Goal: Book appointment/travel/reservation

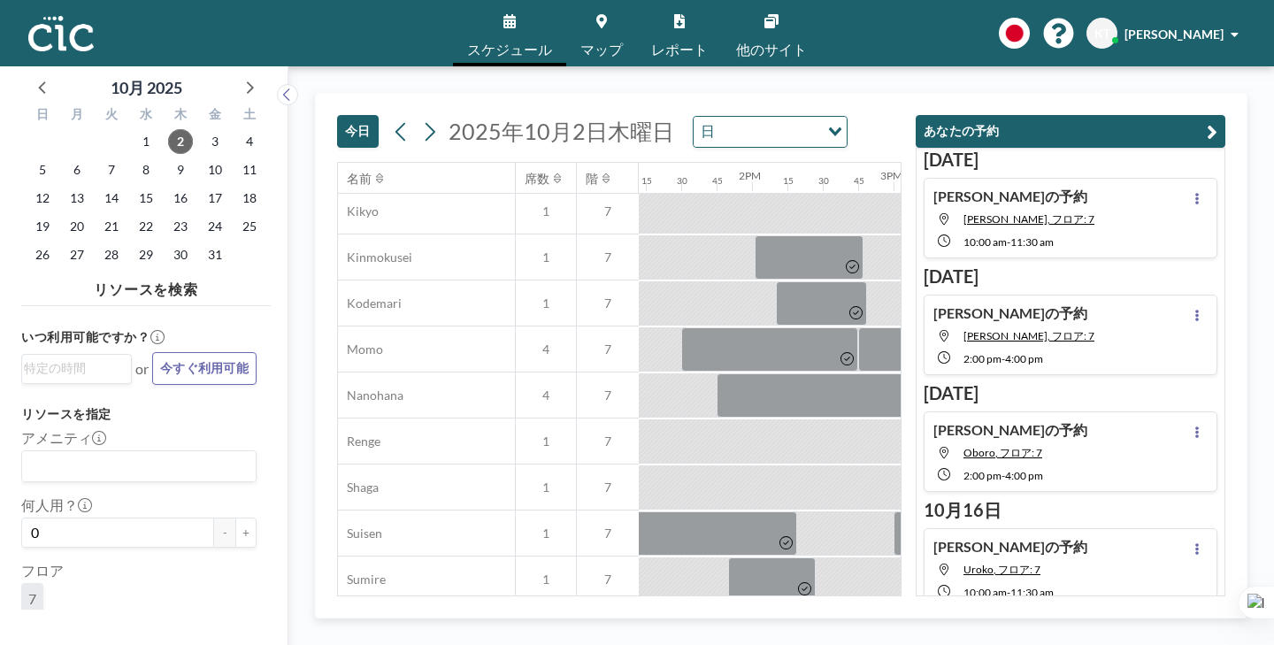
scroll to position [919, 1868]
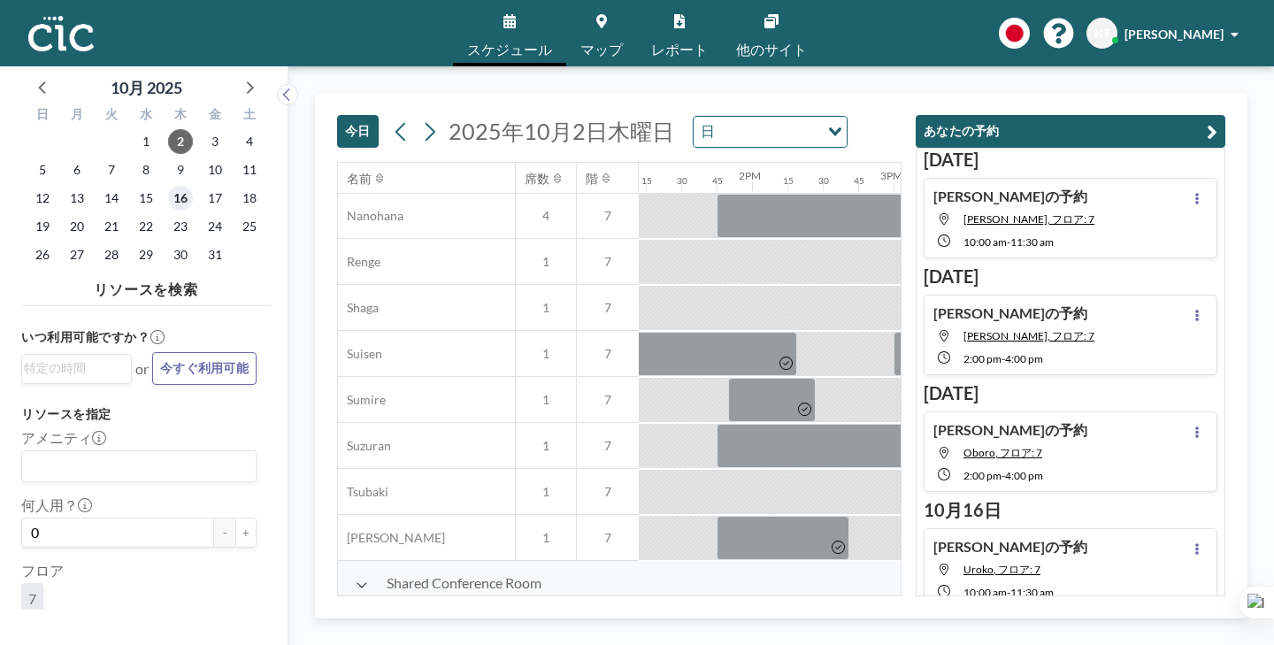
click at [168, 186] on span "16" at bounding box center [180, 198] width 25 height 25
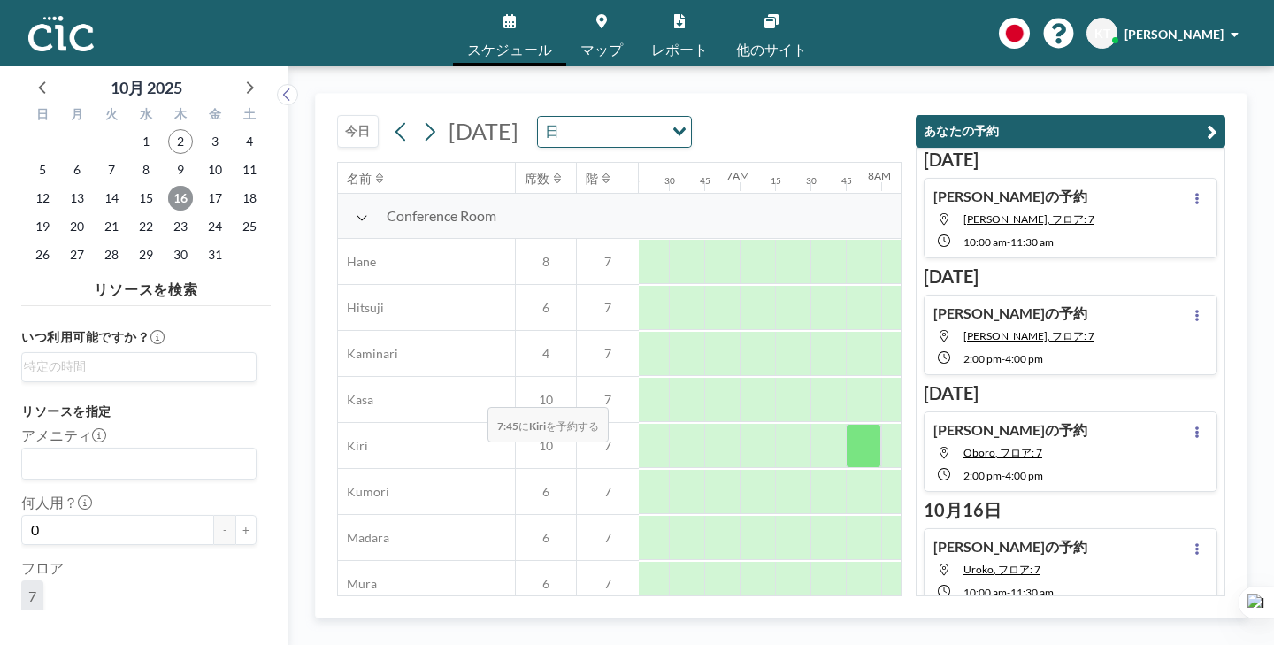
scroll to position [0, 891]
click at [203, 186] on span "17" at bounding box center [215, 198] width 25 height 25
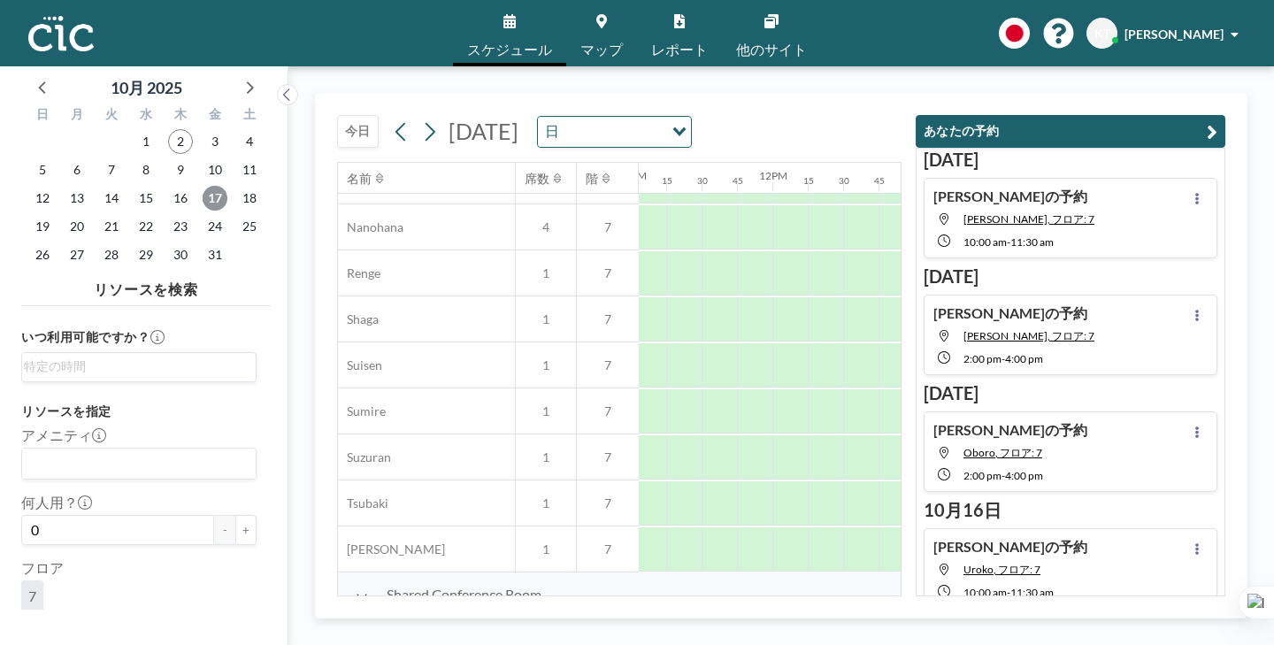
scroll to position [919, 1565]
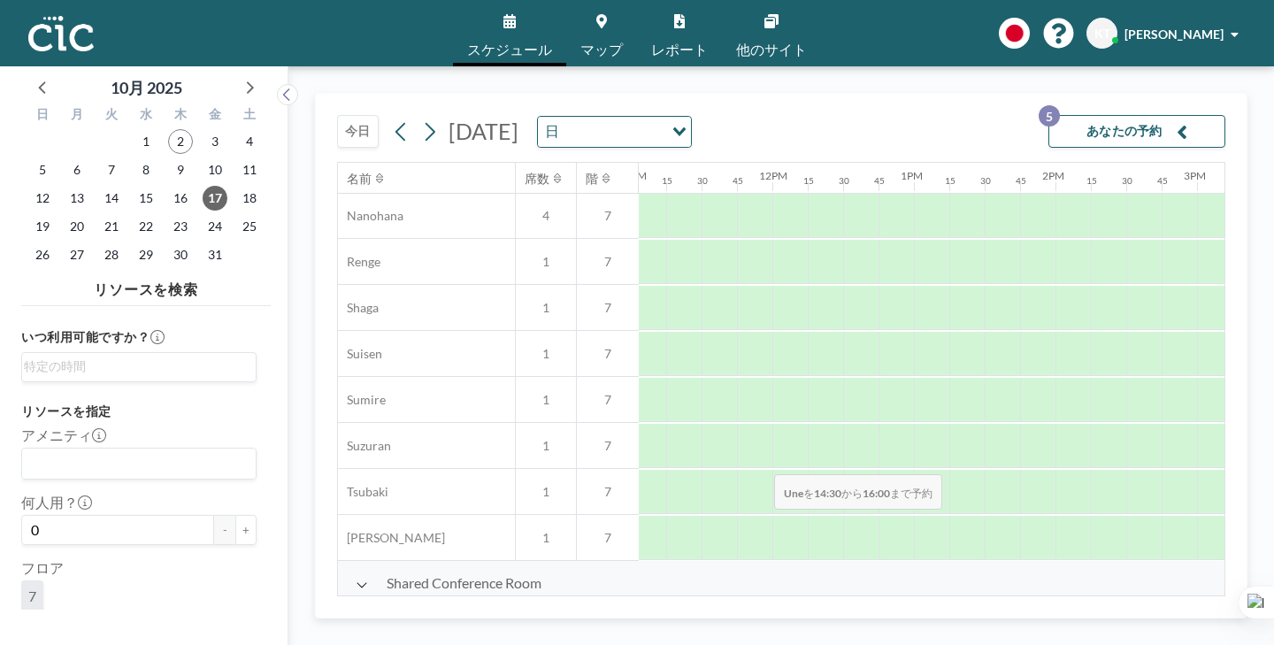
drag, startPoint x: 632, startPoint y: 441, endPoint x: 769, endPoint y: 433, distance: 136.5
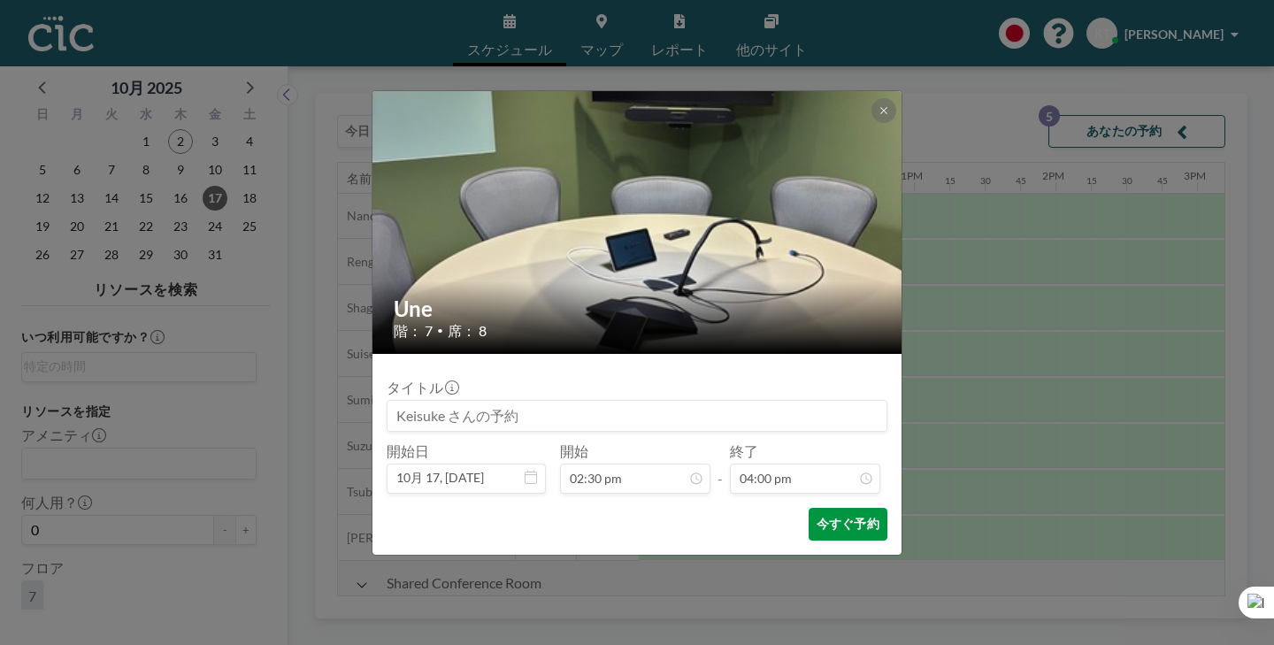
scroll to position [1807, 0]
click at [809, 508] on button "今すぐ予約" at bounding box center [848, 524] width 79 height 33
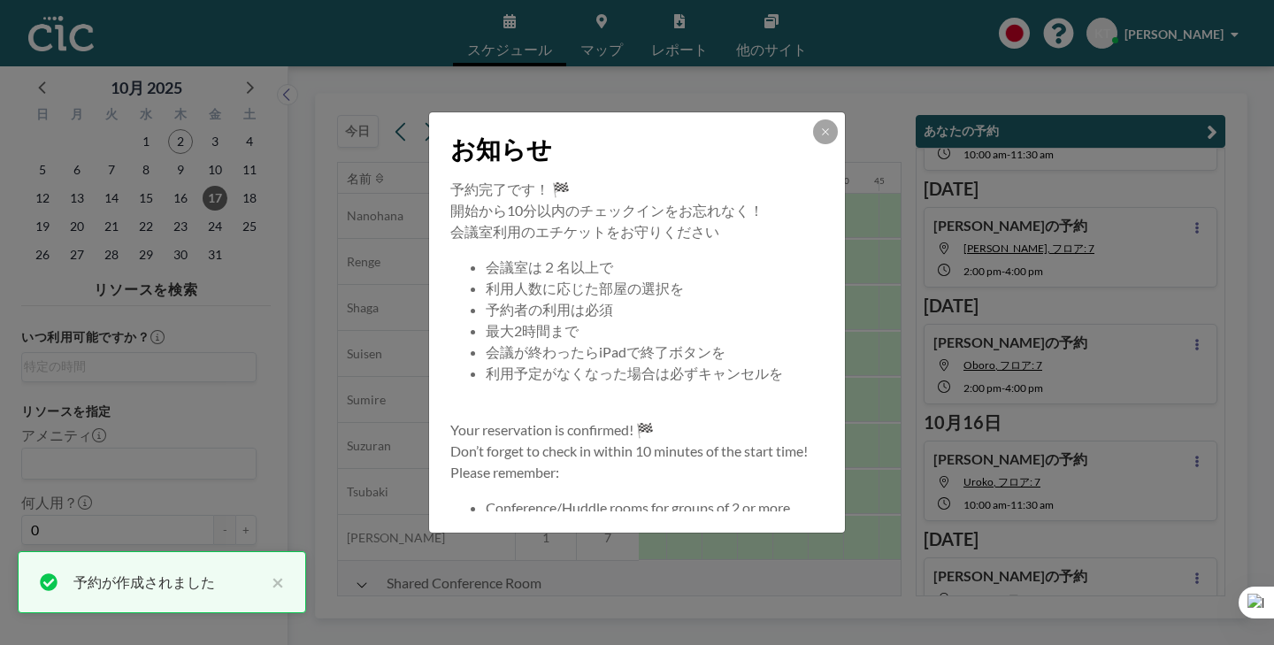
scroll to position [88, 0]
click at [776, 169] on div "お知らせ" at bounding box center [637, 145] width 416 height 66
click at [820, 137] on icon at bounding box center [825, 131] width 11 height 11
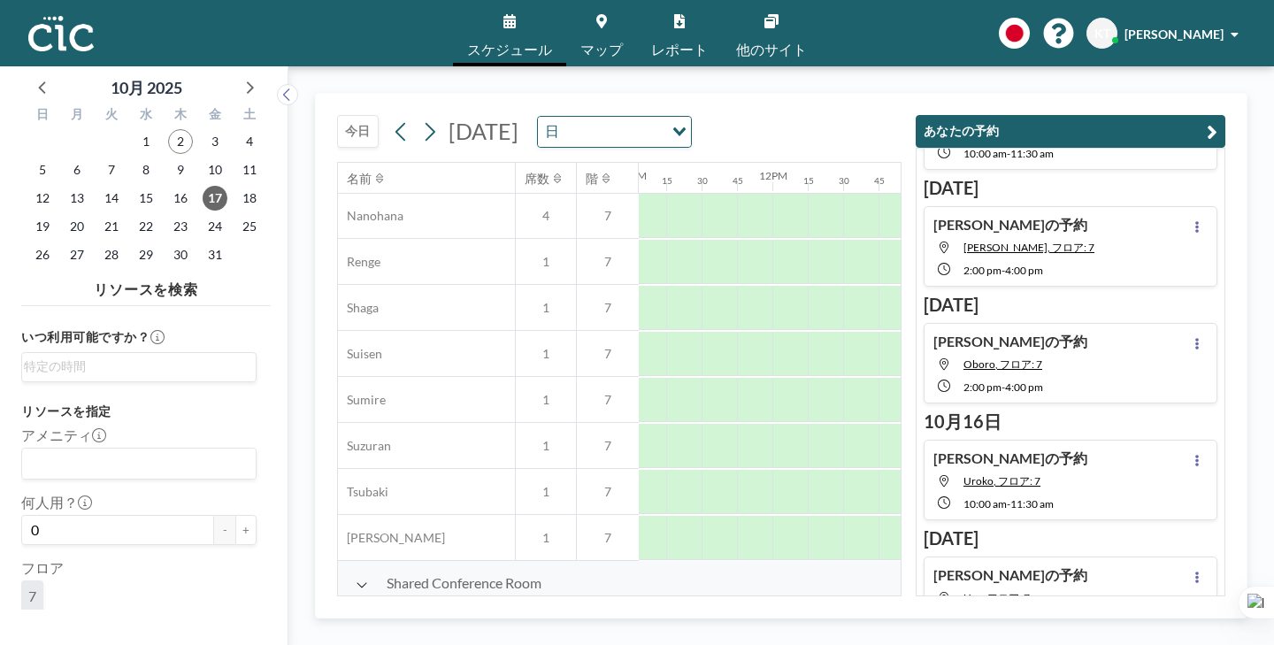
click at [602, 42] on span "マップ" at bounding box center [601, 49] width 42 height 14
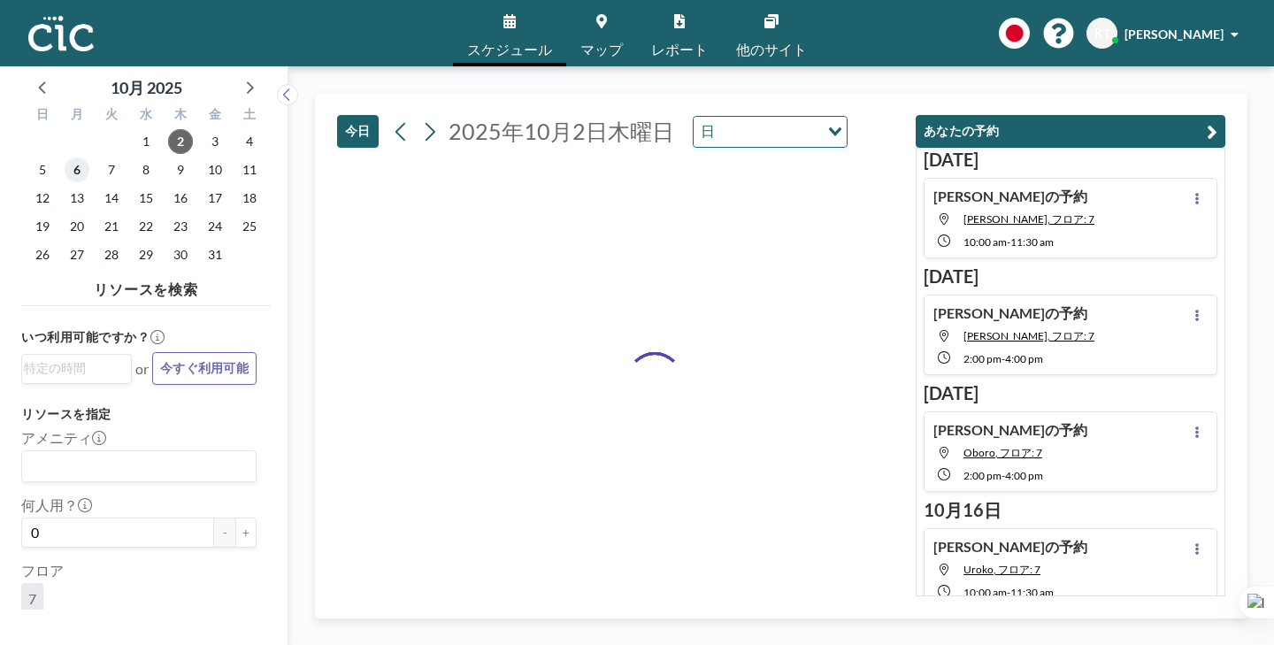
click at [65, 157] on span "6" at bounding box center [77, 169] width 25 height 25
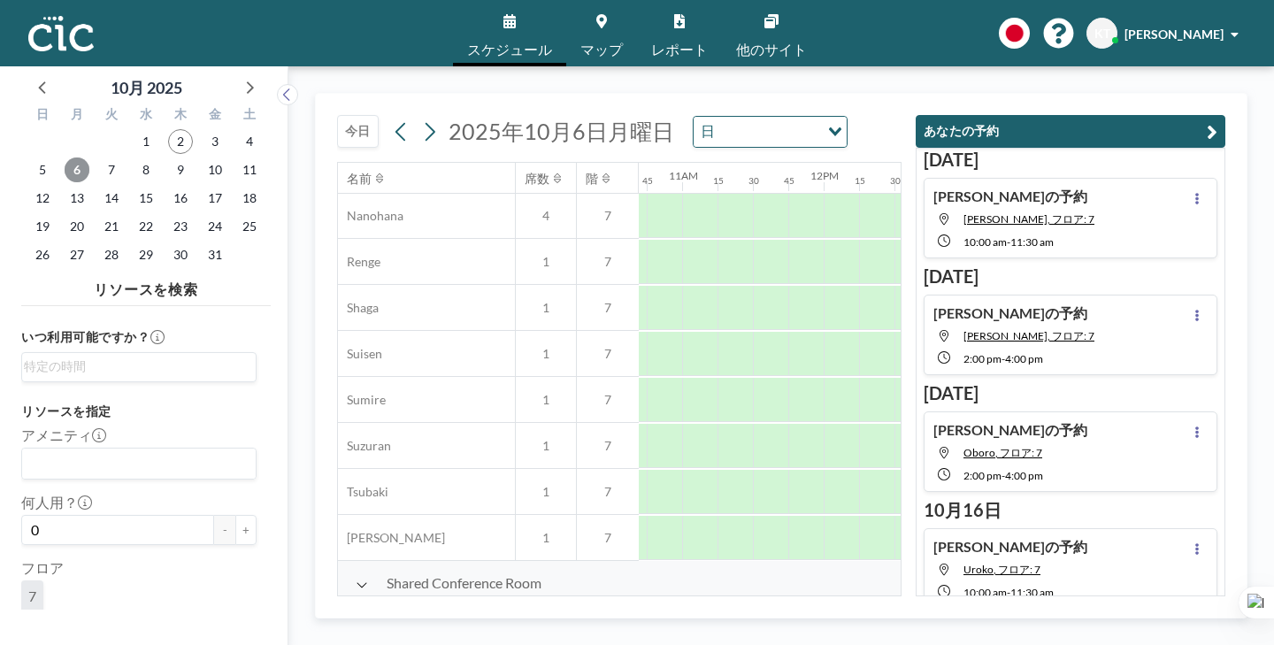
scroll to position [919, 1515]
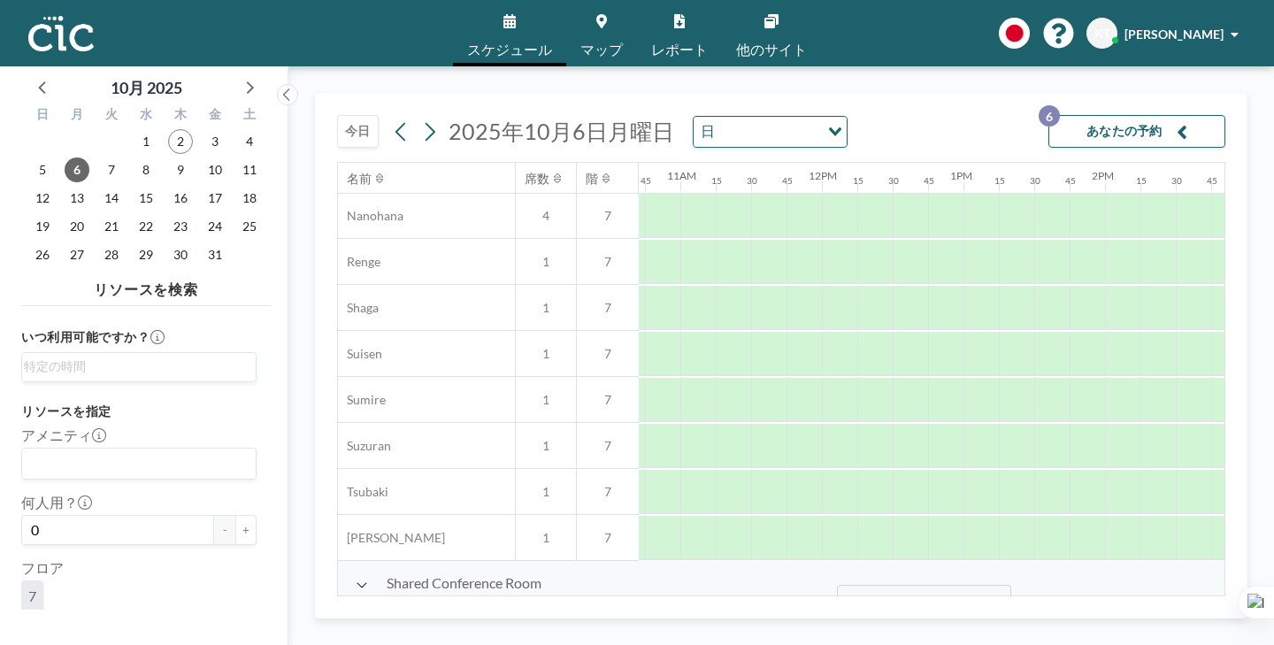
drag, startPoint x: 688, startPoint y: 533, endPoint x: 832, endPoint y: 543, distance: 143.7
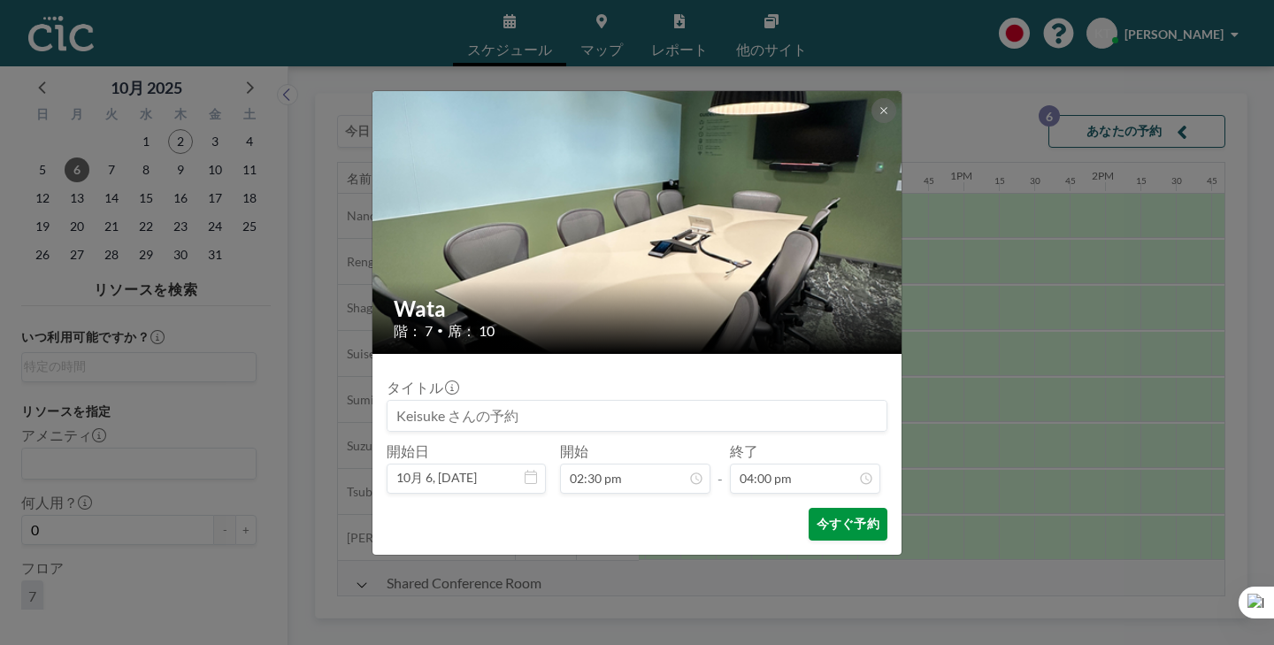
click at [819, 508] on button "今すぐ予約" at bounding box center [848, 524] width 79 height 33
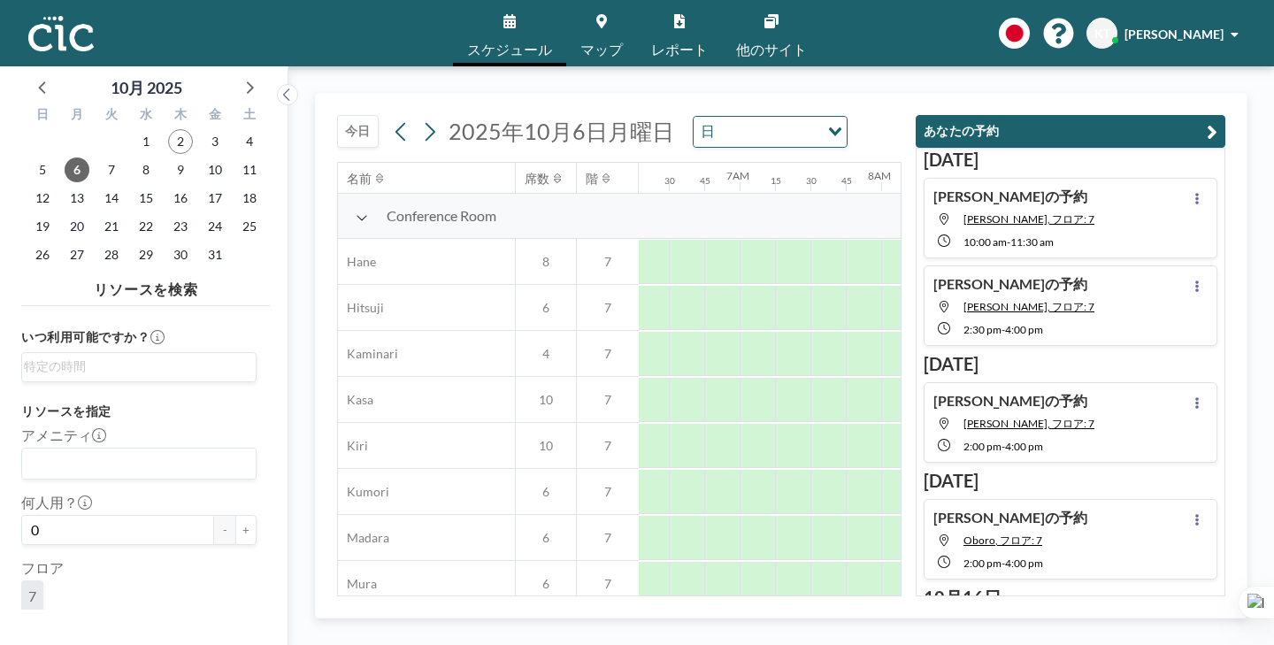
scroll to position [0, 891]
